Goal: Task Accomplishment & Management: Manage account settings

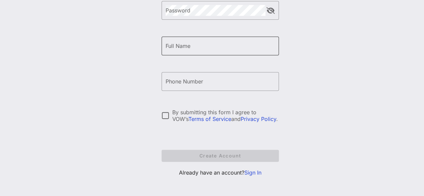
scroll to position [129, 0]
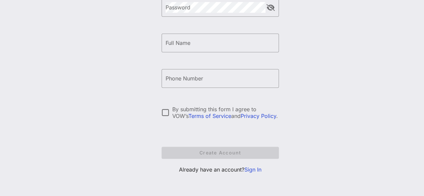
click at [253, 171] on link "Sign In" at bounding box center [252, 169] width 17 height 7
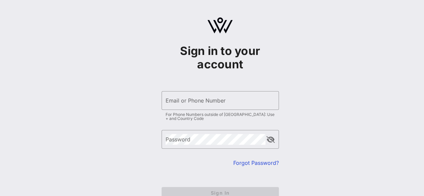
type input "[EMAIL_ADDRESS][DOMAIN_NAME]"
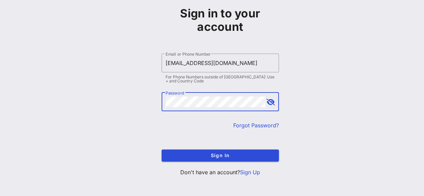
scroll to position [39, 0]
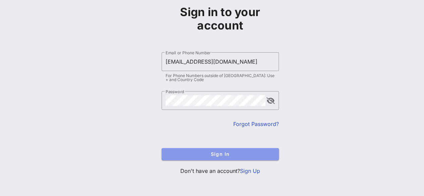
click at [209, 154] on span "Sign In" at bounding box center [220, 154] width 107 height 6
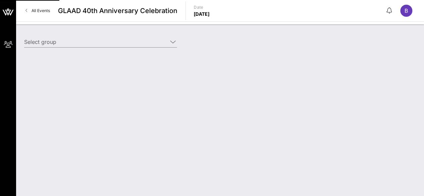
type input "Skittles (Skittles) [[PERSON_NAME], [EMAIL_ADDRESS][DOMAIN_NAME]]"
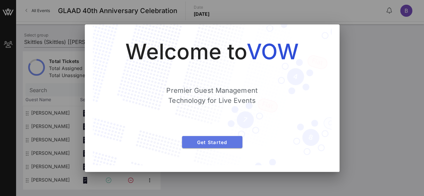
click at [226, 144] on span "Get Started" at bounding box center [212, 142] width 50 height 6
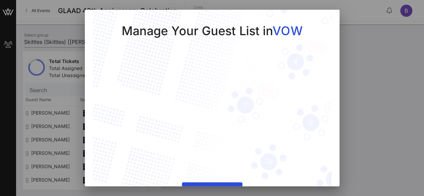
scroll to position [18, 0]
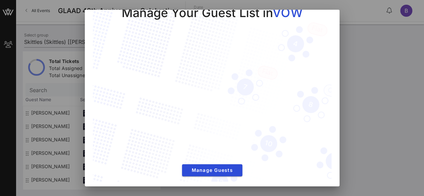
click at [373, 102] on div at bounding box center [212, 98] width 424 height 196
click at [222, 171] on button "Manage Guests" at bounding box center [212, 170] width 60 height 12
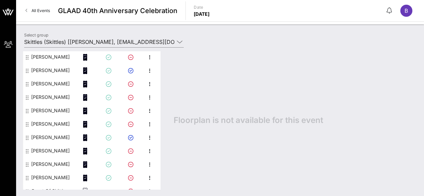
scroll to position [77, 0]
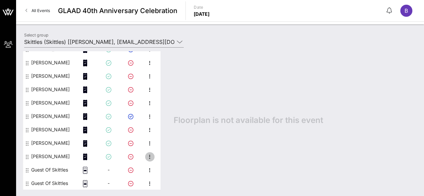
click at [151, 157] on icon "button" at bounding box center [150, 157] width 8 height 8
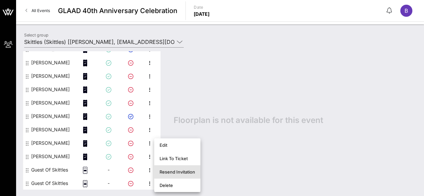
click at [163, 172] on div "Resend Invitation" at bounding box center [178, 171] width 36 height 5
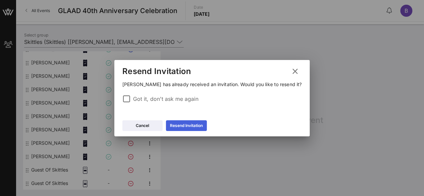
click at [196, 124] on div "Resend Invitation" at bounding box center [186, 125] width 33 height 7
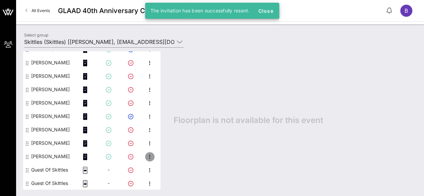
click at [149, 157] on icon "button" at bounding box center [150, 157] width 8 height 8
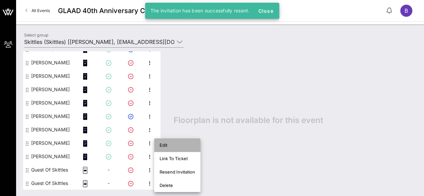
click at [163, 146] on div "Edit" at bounding box center [178, 144] width 36 height 5
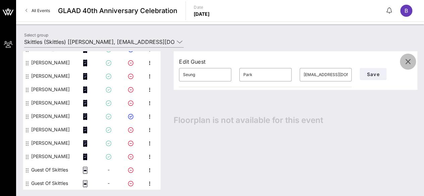
click at [409, 62] on icon "button" at bounding box center [408, 62] width 8 height 8
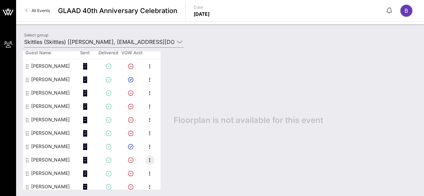
scroll to position [36, 0]
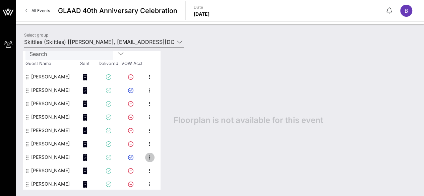
click at [151, 155] on icon "button" at bounding box center [150, 158] width 8 height 8
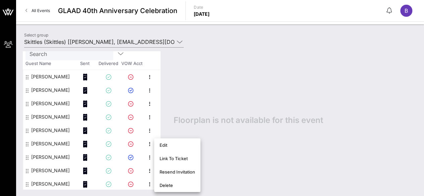
click at [245, 134] on div "Floorplan is not available for this event" at bounding box center [292, 120] width 250 height 138
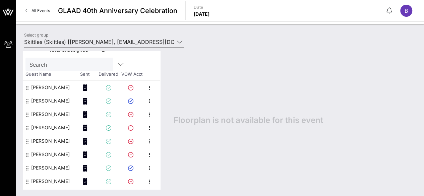
scroll to position [37, 0]
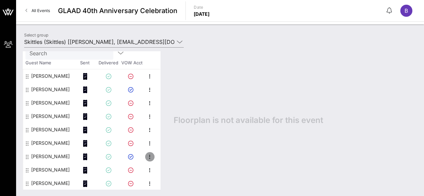
click at [150, 158] on icon "button" at bounding box center [150, 157] width 8 height 8
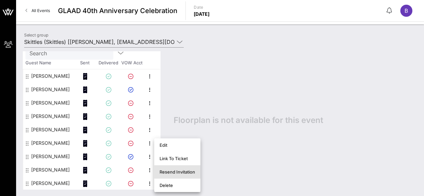
click at [175, 170] on div "Resend Invitation" at bounding box center [178, 171] width 36 height 5
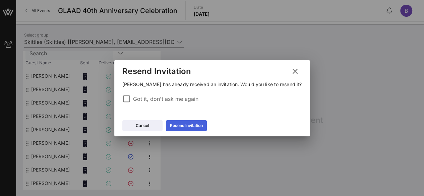
click at [184, 129] on div "Resend Invitation" at bounding box center [186, 125] width 33 height 7
